Goal: Task Accomplishment & Management: Manage account settings

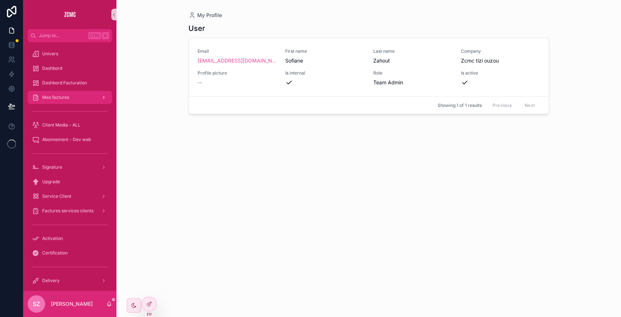
click at [81, 99] on div "Mes factures" at bounding box center [70, 98] width 76 height 12
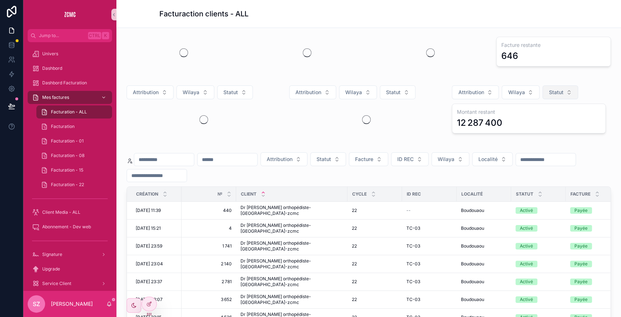
click at [560, 89] on button "Statut" at bounding box center [560, 92] width 36 height 14
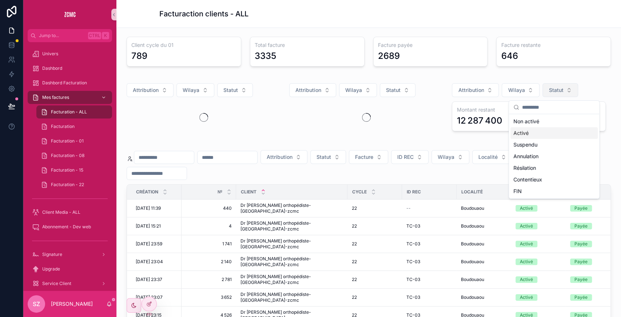
click at [537, 132] on div "Activé" at bounding box center [553, 133] width 87 height 12
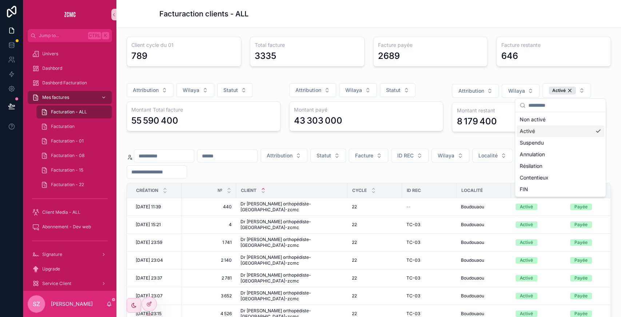
click at [551, 78] on div "scrollable content" at bounding box center [578, 78] width 55 height 1
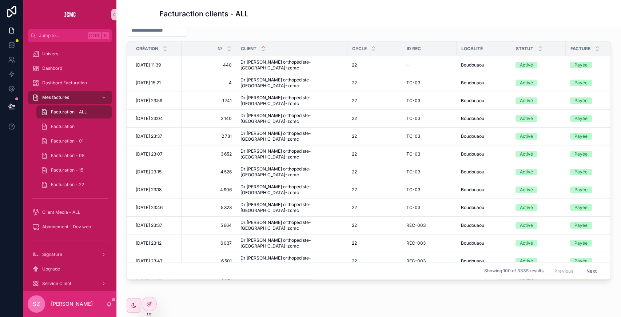
scroll to position [41, 0]
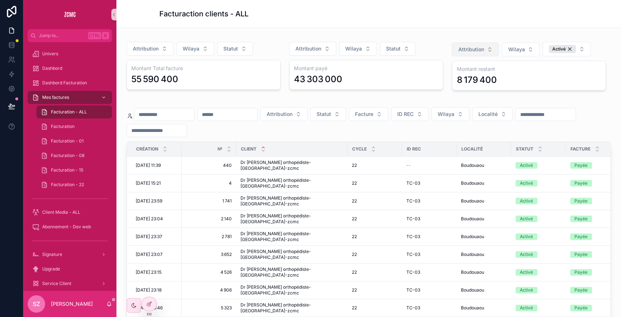
click at [469, 51] on span "Attribution" at bounding box center [471, 49] width 26 height 7
type input "***"
click at [450, 108] on div "REC-002" at bounding box center [470, 113] width 87 height 12
click at [472, 48] on span "REC-002" at bounding box center [469, 49] width 22 height 7
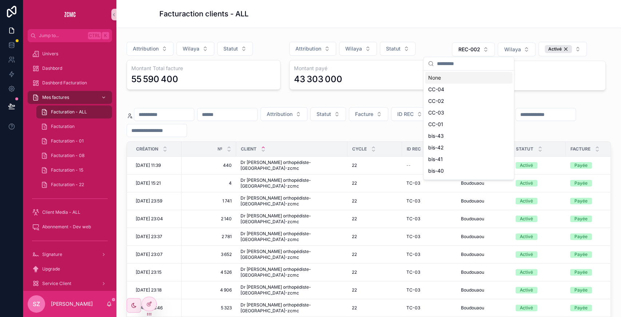
click at [463, 62] on input "scrollable content" at bounding box center [472, 63] width 73 height 13
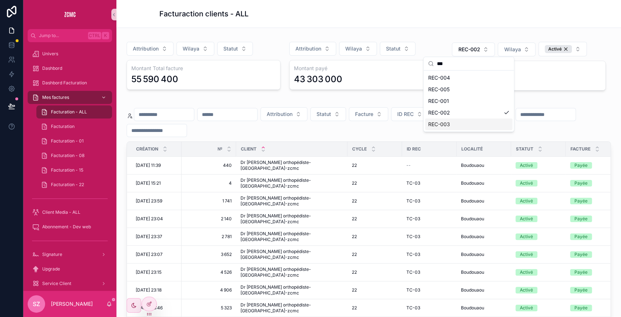
type input "***"
click at [455, 125] on div "REC-003" at bounding box center [468, 125] width 87 height 12
click at [480, 51] on button "REC-003" at bounding box center [473, 50] width 43 height 14
click at [560, 108] on div "Attribution Statut Facture ID REC Wilaya Localité" at bounding box center [369, 122] width 484 height 30
click at [458, 48] on span "REC-003" at bounding box center [469, 49] width 22 height 7
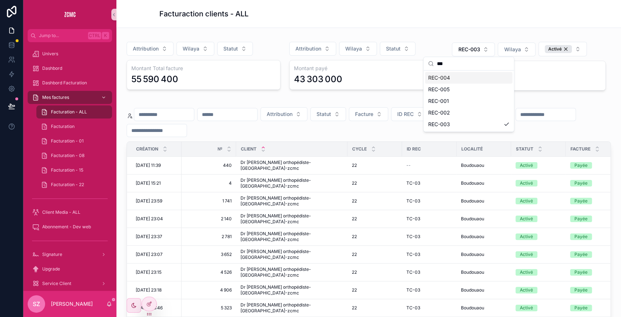
type input "***"
click at [469, 74] on div "REC-004" at bounding box center [468, 78] width 87 height 12
click at [467, 48] on span "REC-004" at bounding box center [469, 49] width 22 height 7
click at [449, 76] on div "None" at bounding box center [468, 78] width 87 height 12
